Goal: Information Seeking & Learning: Learn about a topic

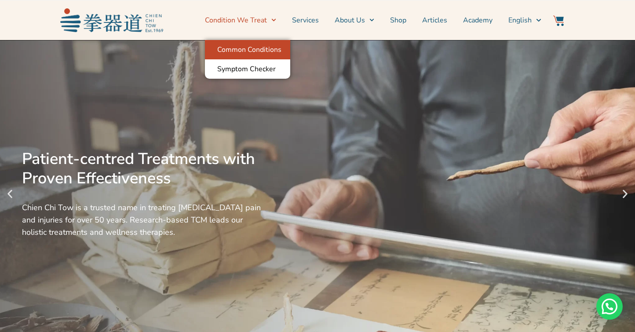
click at [253, 51] on link "Common Conditions" at bounding box center [247, 49] width 85 height 19
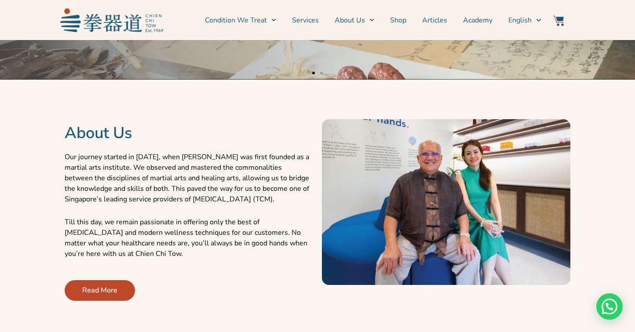
scroll to position [279, 0]
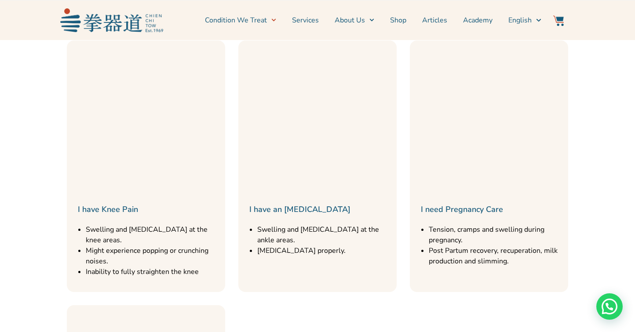
scroll to position [690, 0]
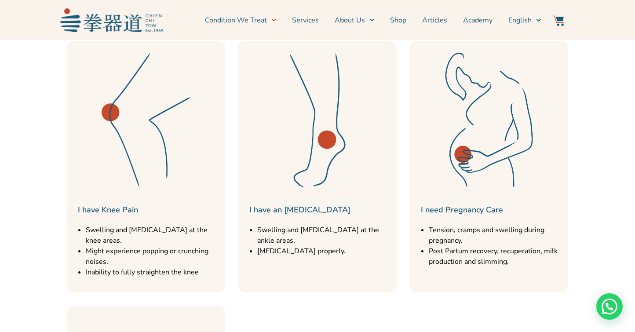
click at [490, 160] on img at bounding box center [488, 119] width 149 height 149
click at [493, 103] on img at bounding box center [488, 119] width 149 height 149
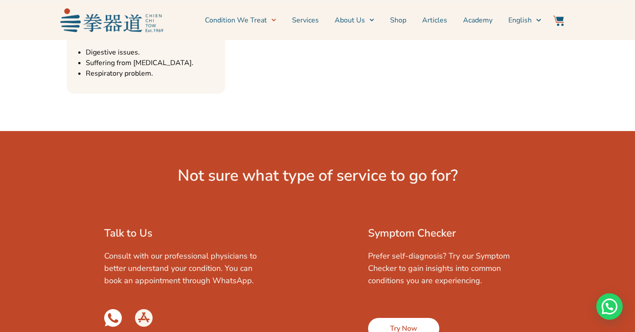
scroll to position [1143, 0]
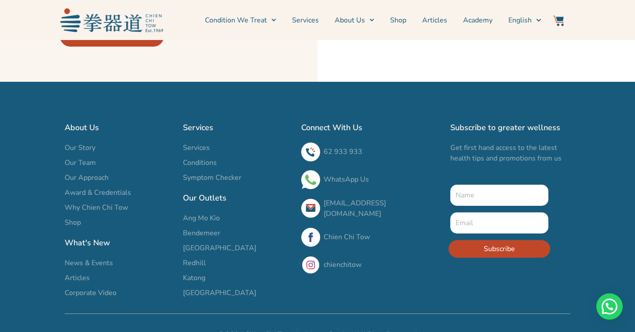
scroll to position [2297, 0]
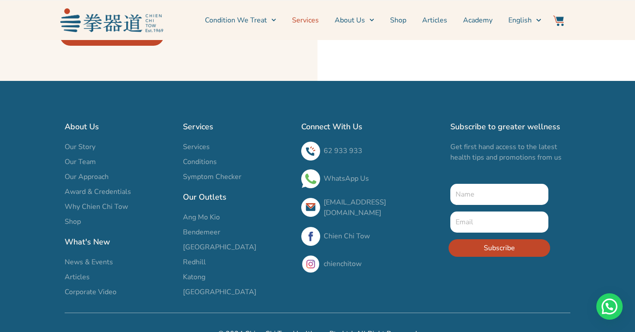
click at [312, 22] on link "Services" at bounding box center [305, 20] width 27 height 22
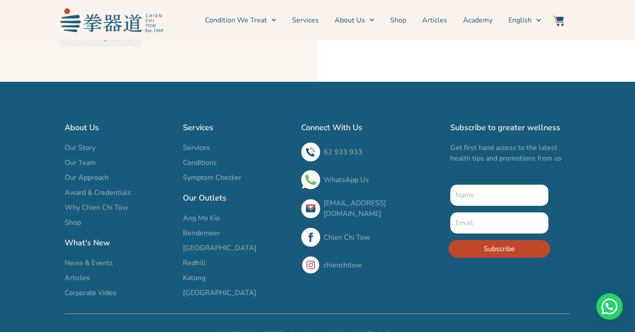
scroll to position [3012, 0]
